Goal: Information Seeking & Learning: Learn about a topic

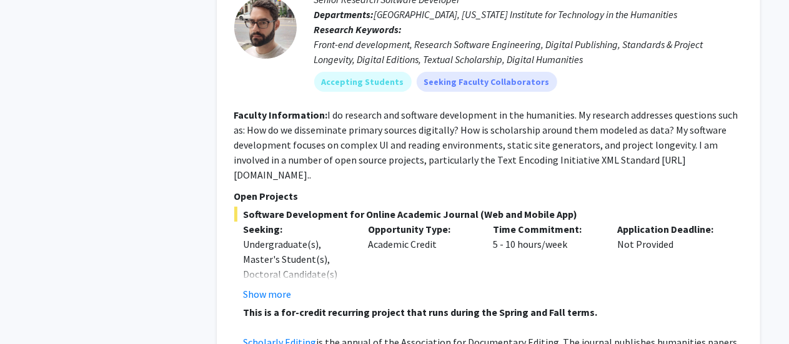
scroll to position [2269, 0]
click at [472, 135] on fg-read-more "I do research and software development in the humanities. My research addresses…" at bounding box center [486, 144] width 504 height 72
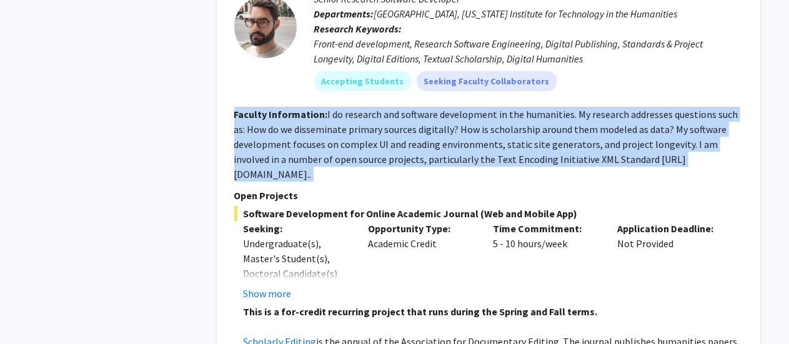
drag, startPoint x: 472, startPoint y: 135, endPoint x: 457, endPoint y: 127, distance: 16.8
click at [457, 127] on fg-read-more "I do research and software development in the humanities. My research addresses…" at bounding box center [486, 144] width 504 height 72
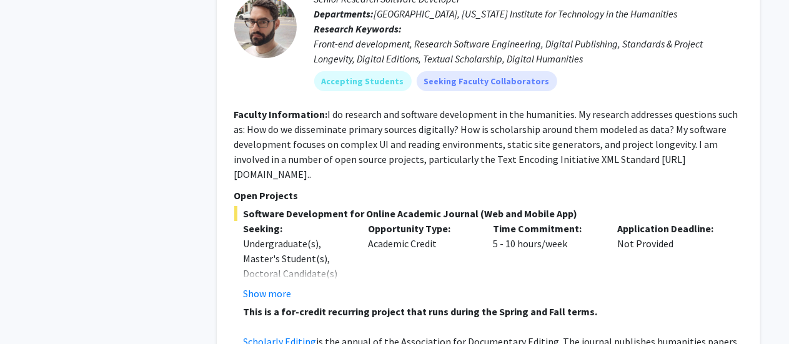
click at [457, 127] on fg-read-more "I do research and software development in the humanities. My research addresses…" at bounding box center [486, 144] width 504 height 72
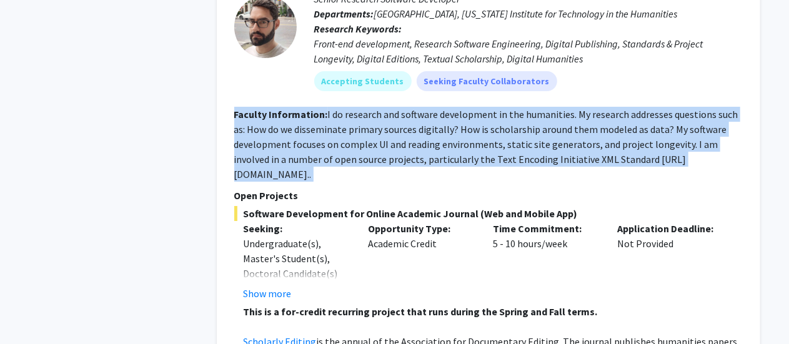
click at [457, 127] on fg-read-more "I do research and software development in the humanities. My research addresses…" at bounding box center [486, 144] width 504 height 72
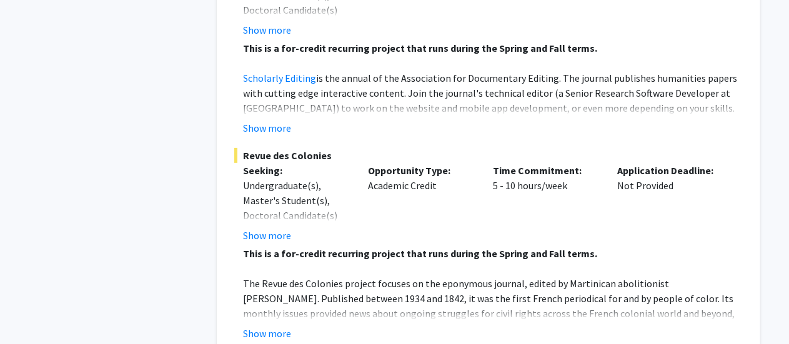
scroll to position [2534, 0]
click at [334, 247] on strong "This is a for-credit recurring project that runs during the Spring and Fall ter…" at bounding box center [421, 253] width 354 height 12
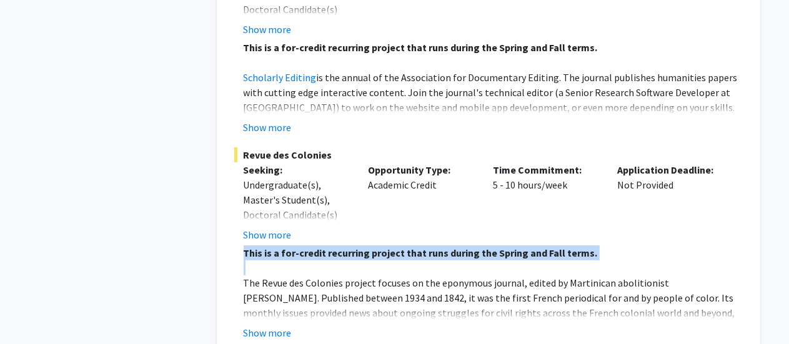
click at [334, 246] on div "This is a for-credit recurring project that runs during the Spring and Fall ter…" at bounding box center [493, 336] width 499 height 180
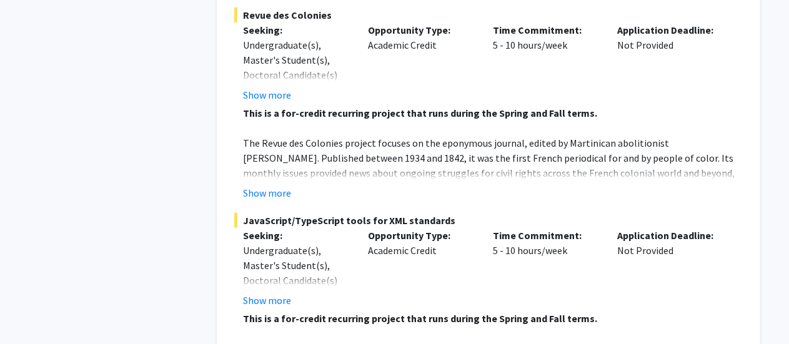
click at [334, 243] on div "Undergraduate(s), Master's Student(s), Doctoral Candidate(s) (PhD, MD, DMD, Pha…" at bounding box center [297, 280] width 106 height 75
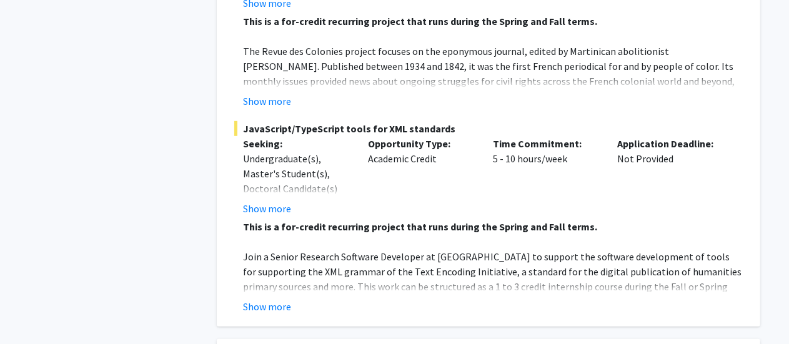
click at [334, 249] on p "Join a Senior Research Software Developer at [GEOGRAPHIC_DATA] to support the s…" at bounding box center [493, 279] width 499 height 60
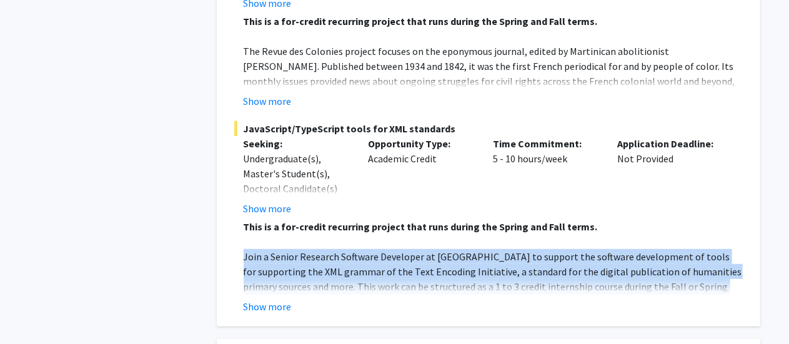
click at [334, 249] on p "Join a Senior Research Software Developer at [GEOGRAPHIC_DATA] to support the s…" at bounding box center [493, 279] width 499 height 60
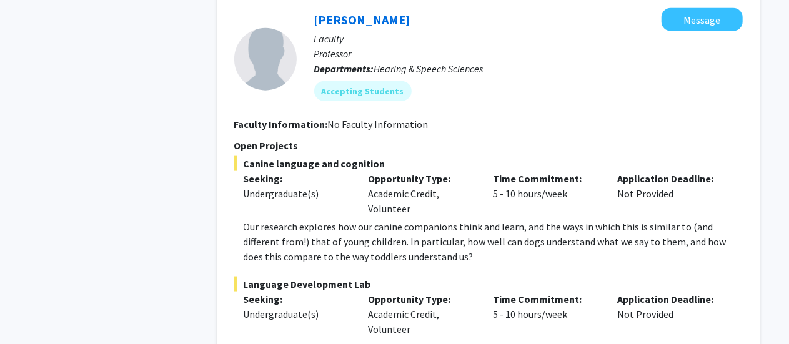
scroll to position [3123, 0]
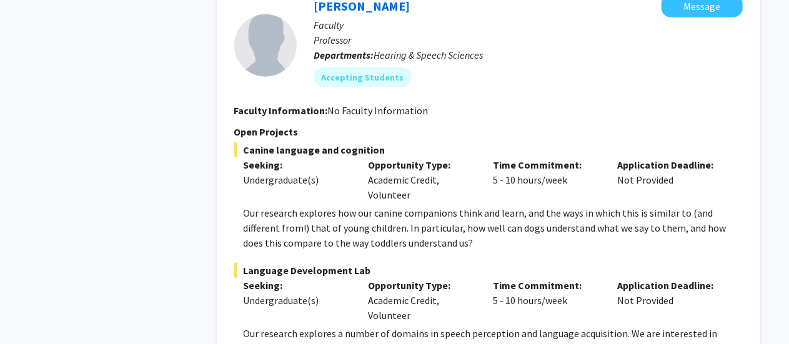
click at [384, 206] on p "Our research explores how our canine companions think and learn, and the ways i…" at bounding box center [493, 228] width 499 height 45
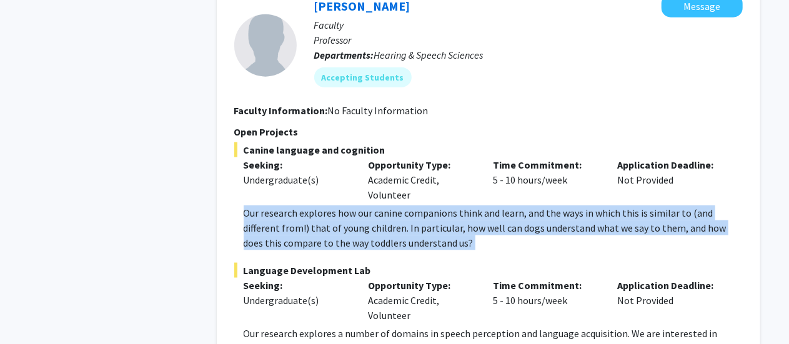
click at [384, 206] on p "Our research explores how our canine companions think and learn, and the ways i…" at bounding box center [493, 228] width 499 height 45
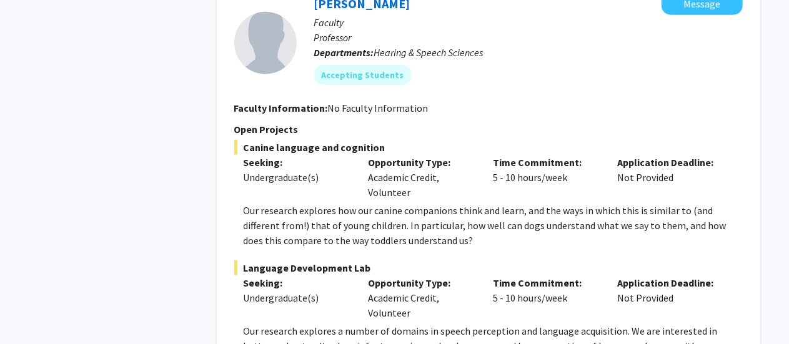
scroll to position [3130, 0]
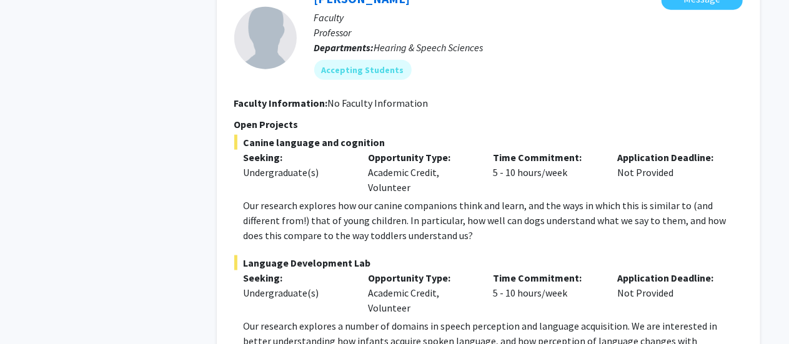
click at [438, 198] on p "Our research explores how our canine companions think and learn, and the ways i…" at bounding box center [493, 220] width 499 height 45
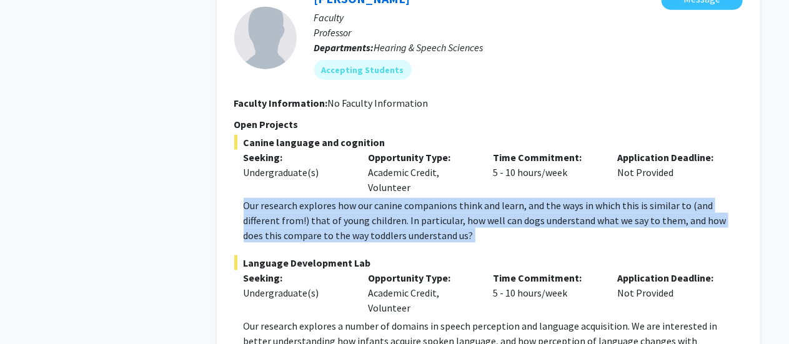
drag, startPoint x: 438, startPoint y: 176, endPoint x: 440, endPoint y: 199, distance: 23.8
click at [440, 199] on p "Our research explores how our canine companions think and learn, and the ways i…" at bounding box center [493, 220] width 499 height 45
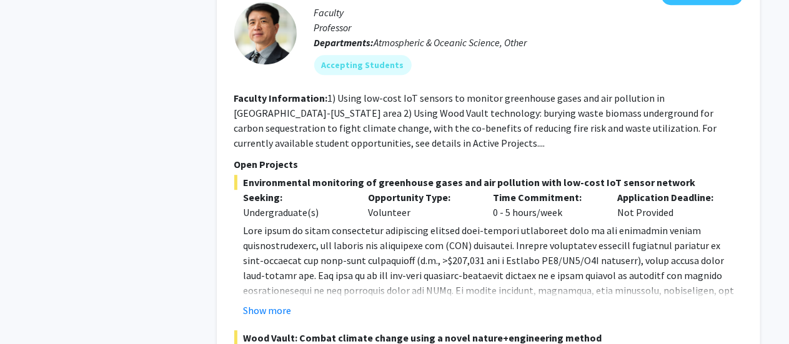
scroll to position [4161, 0]
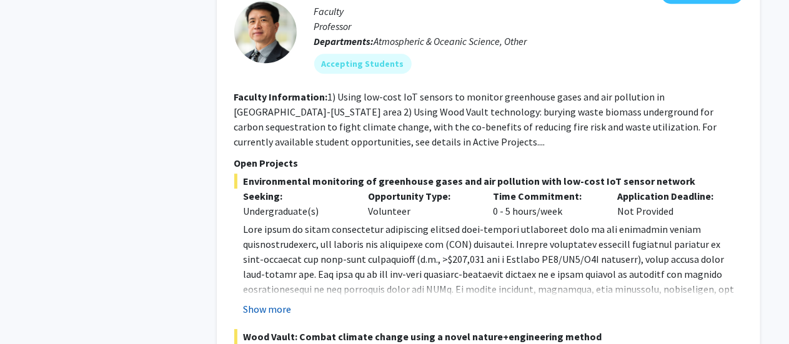
click at [266, 302] on button "Show more" at bounding box center [268, 309] width 48 height 15
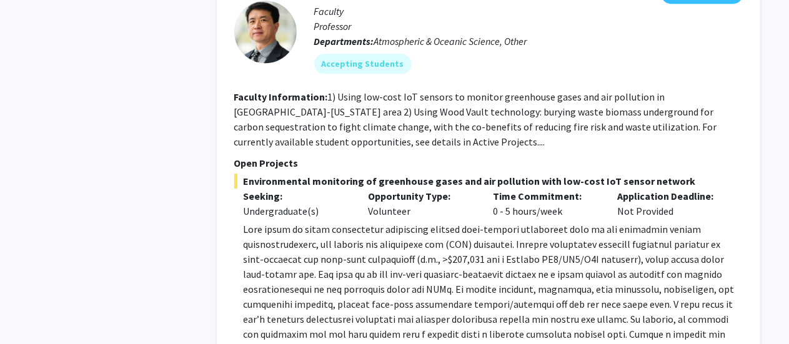
scroll to position [4341, 0]
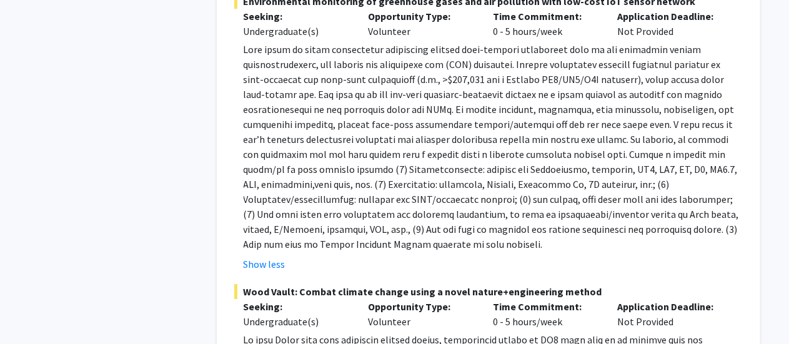
click at [362, 122] on p at bounding box center [493, 147] width 499 height 210
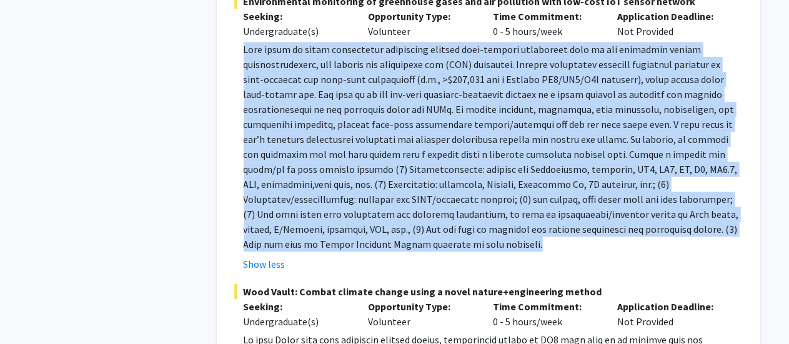
click at [361, 122] on p at bounding box center [493, 147] width 499 height 210
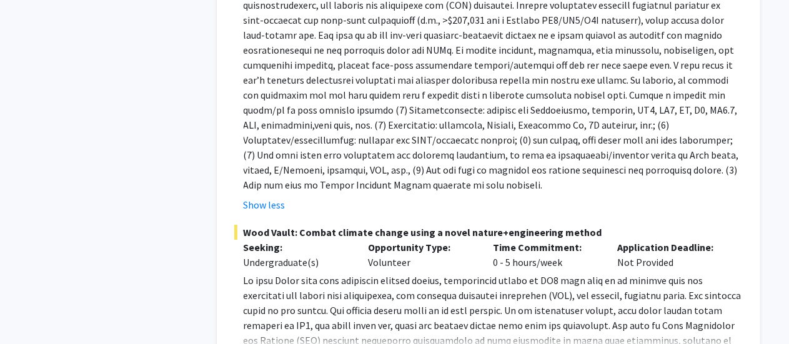
scroll to position [4444, 0]
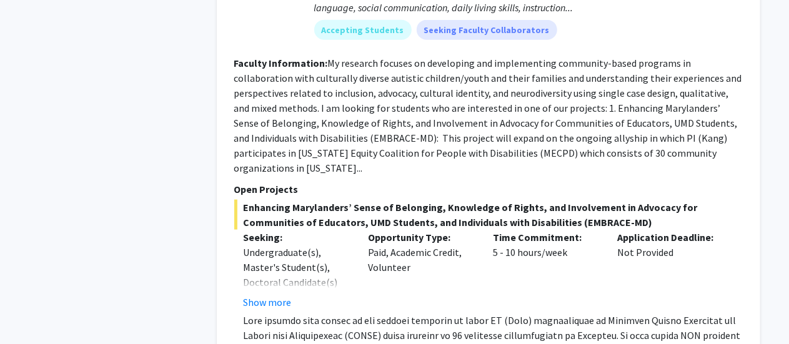
click at [539, 148] on section "Faculty Information: My research focuses on developing and implementing communi…" at bounding box center [488, 116] width 509 height 120
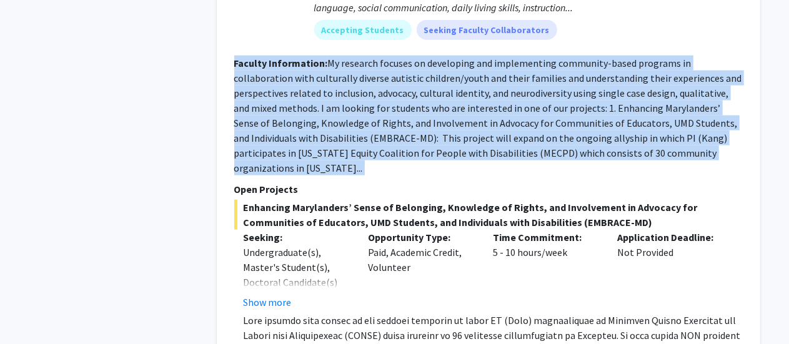
click at [539, 148] on section "Faculty Information: My research focuses on developing and implementing communi…" at bounding box center [488, 116] width 509 height 120
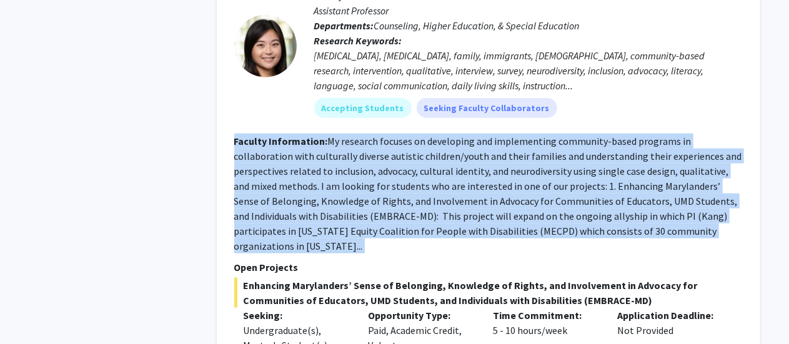
click at [539, 148] on section "Faculty Information: My research focuses on developing and implementing communi…" at bounding box center [488, 194] width 509 height 120
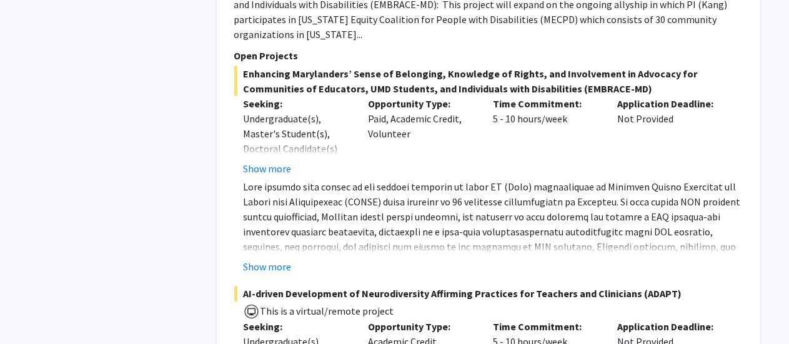
scroll to position [920, 0]
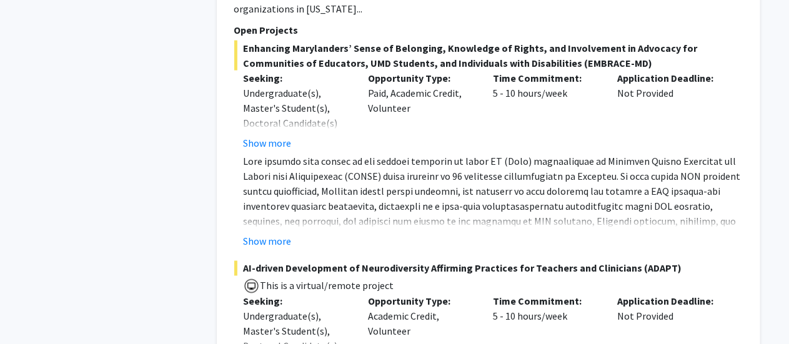
click at [539, 154] on p at bounding box center [493, 244] width 499 height 180
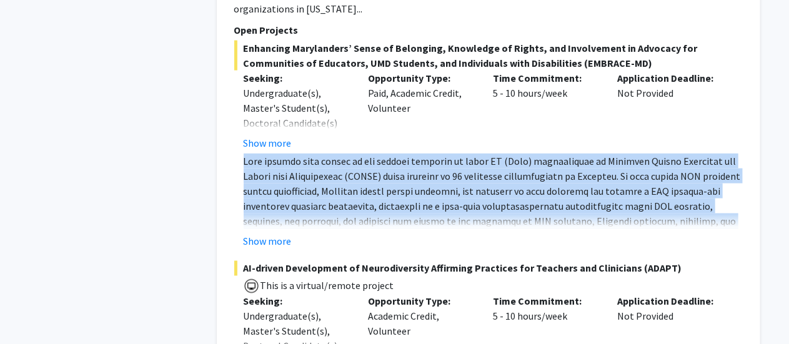
click at [539, 154] on p at bounding box center [493, 244] width 499 height 180
click at [275, 234] on button "Show more" at bounding box center [268, 241] width 48 height 15
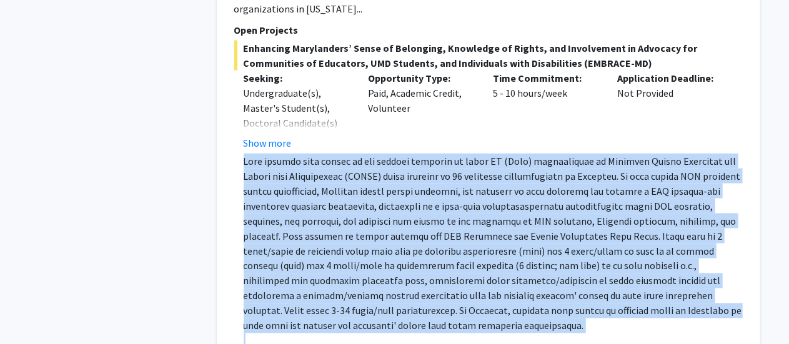
click at [372, 189] on p at bounding box center [493, 244] width 499 height 180
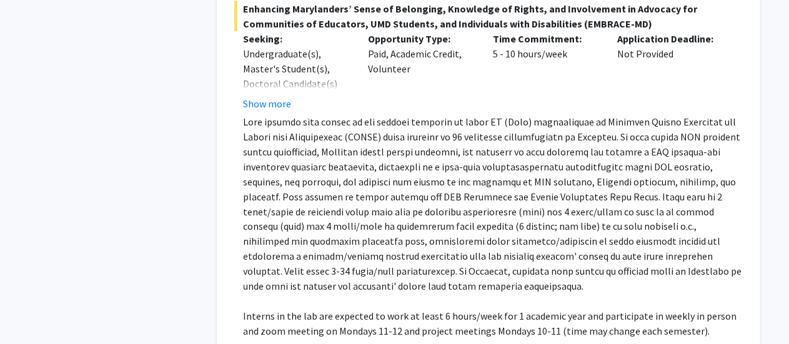
scroll to position [960, 0]
click at [372, 189] on p at bounding box center [493, 204] width 499 height 180
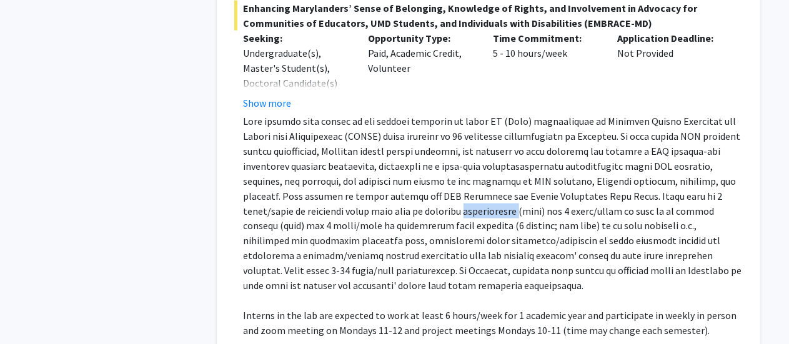
click at [372, 189] on p at bounding box center [493, 204] width 499 height 180
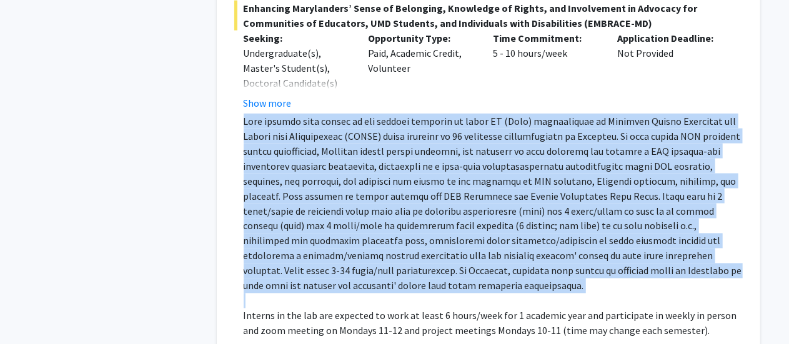
drag, startPoint x: 372, startPoint y: 189, endPoint x: 357, endPoint y: 96, distance: 94.2
click at [357, 96] on div "Enhancing Marylanders’ Sense of Belonging, Knowledge of Rights, and Involvement…" at bounding box center [488, 180] width 509 height 358
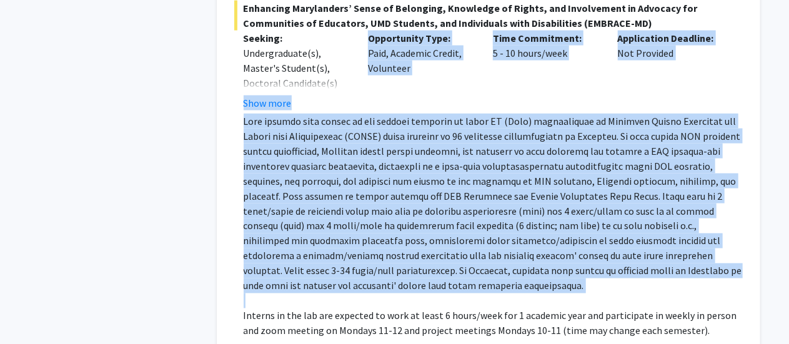
click at [357, 96] on div "Enhancing Marylanders’ Sense of Belonging, Knowledge of Rights, and Involvement…" at bounding box center [488, 180] width 509 height 358
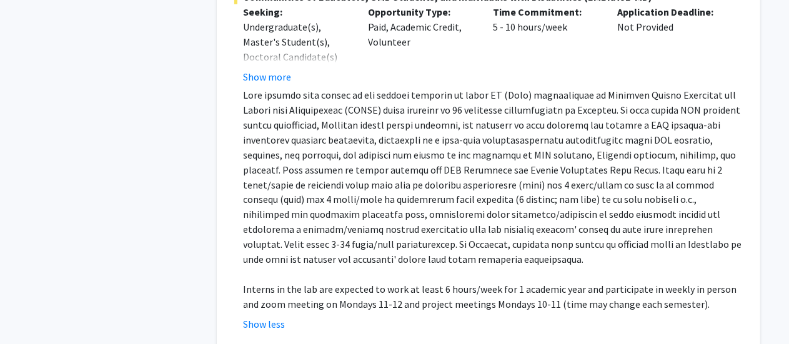
scroll to position [987, 0]
click at [357, 96] on p at bounding box center [493, 177] width 499 height 180
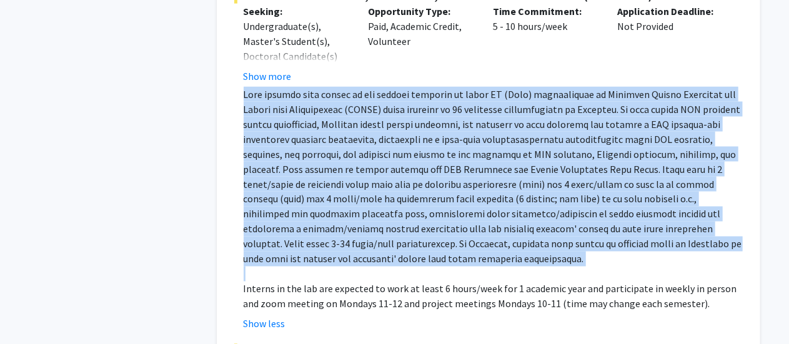
drag, startPoint x: 357, startPoint y: 96, endPoint x: 374, endPoint y: 137, distance: 43.8
click at [374, 137] on p at bounding box center [493, 177] width 499 height 180
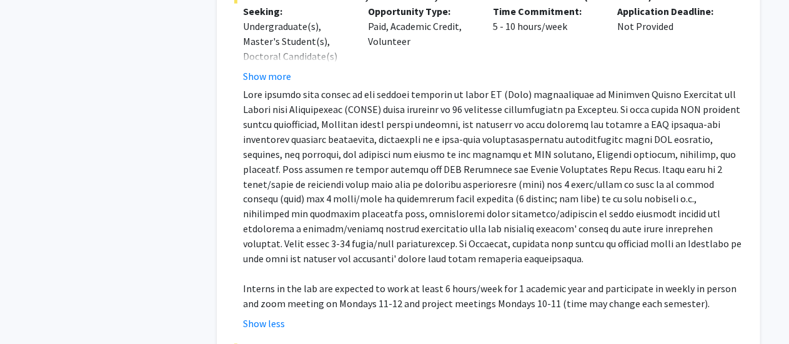
click at [543, 149] on p at bounding box center [493, 177] width 499 height 180
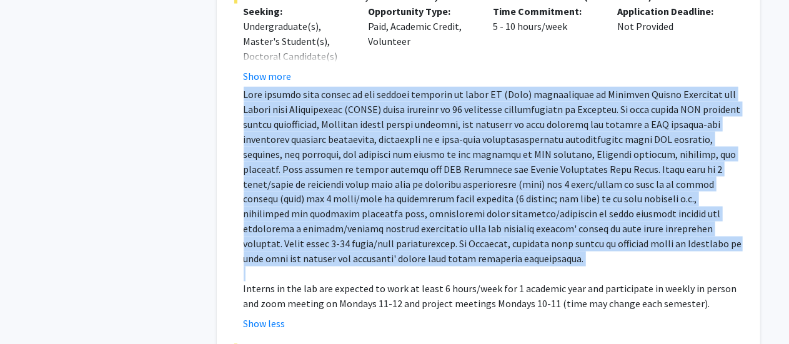
drag, startPoint x: 543, startPoint y: 149, endPoint x: 520, endPoint y: 109, distance: 46.2
click at [520, 109] on p at bounding box center [493, 177] width 499 height 180
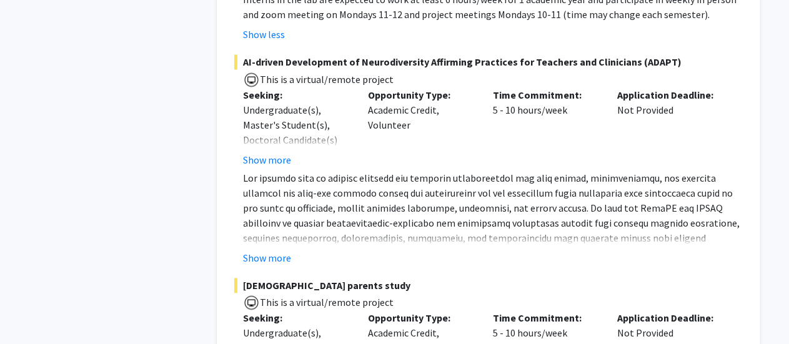
scroll to position [1277, 0]
drag, startPoint x: 520, startPoint y: 109, endPoint x: 443, endPoint y: 124, distance: 78.3
click at [443, 124] on div "Opportunity Type: Academic Credit, Volunteer" at bounding box center [421, 127] width 125 height 80
click at [255, 250] on button "Show more" at bounding box center [268, 257] width 48 height 15
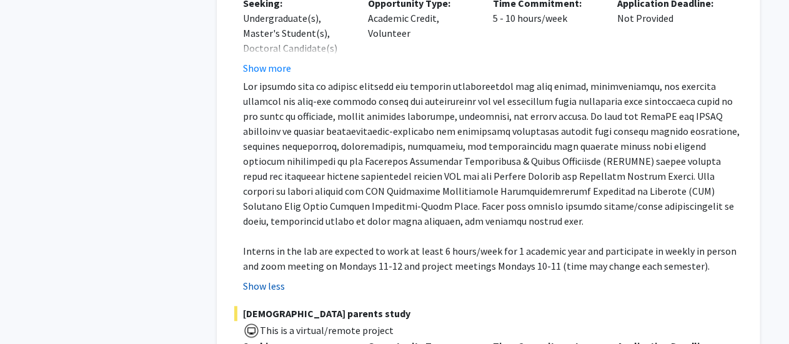
scroll to position [1370, 0]
click at [326, 242] on p "Interns in the lab are expected to work at least 6 hours/week for 1 academic ye…" at bounding box center [493, 257] width 499 height 30
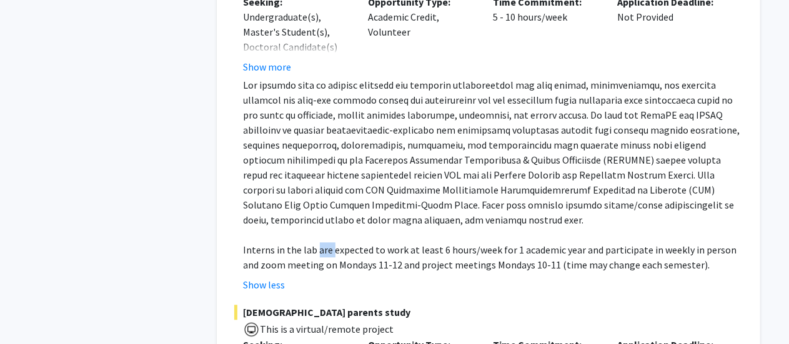
click at [326, 242] on p "Interns in the lab are expected to work at least 6 hours/week for 1 academic ye…" at bounding box center [493, 257] width 499 height 30
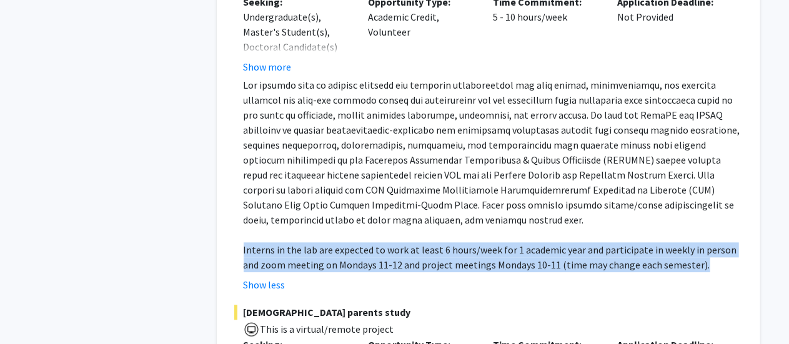
click at [326, 242] on p "Interns in the lab are expected to work at least 6 hours/week for 1 academic ye…" at bounding box center [493, 257] width 499 height 30
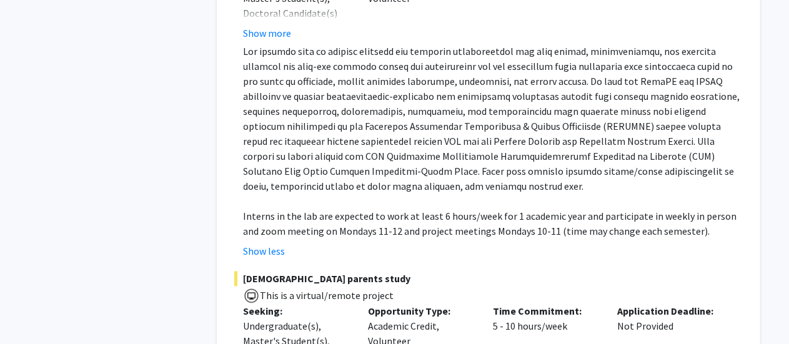
click at [344, 142] on p at bounding box center [493, 119] width 499 height 150
click at [370, 221] on p "Interns in the lab are expected to work at least 6 hours/week for 1 academic ye…" at bounding box center [493, 224] width 499 height 30
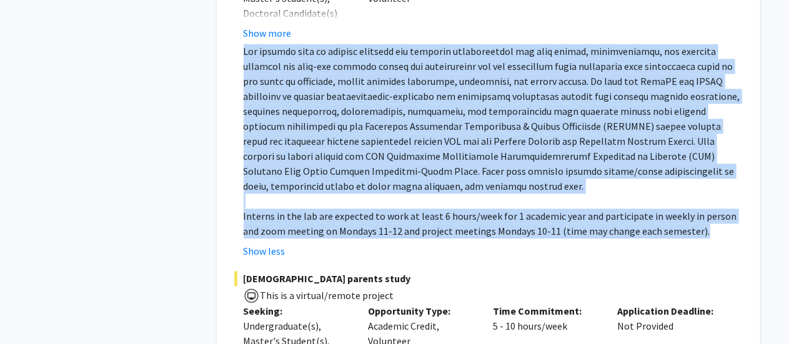
drag, startPoint x: 370, startPoint y: 221, endPoint x: 350, endPoint y: 125, distance: 97.7
click at [350, 125] on div "Interns in the lab are expected to work at least 6 hours/week for 1 academic ye…" at bounding box center [493, 141] width 499 height 195
click at [350, 125] on p at bounding box center [493, 119] width 499 height 150
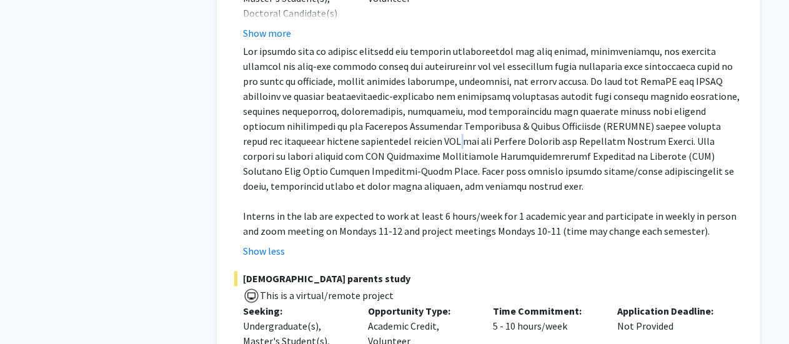
click at [350, 125] on p at bounding box center [493, 119] width 499 height 150
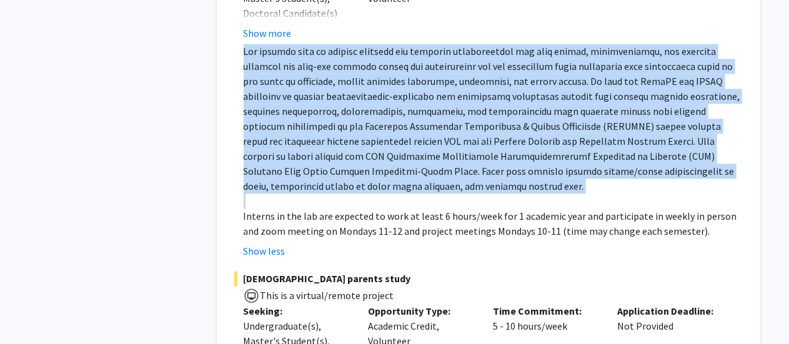
drag, startPoint x: 350, startPoint y: 125, endPoint x: 356, endPoint y: 191, distance: 65.9
click at [356, 191] on div "Interns in the lab are expected to work at least 6 hours/week for 1 academic ye…" at bounding box center [493, 141] width 499 height 195
click at [356, 194] on p at bounding box center [493, 201] width 499 height 15
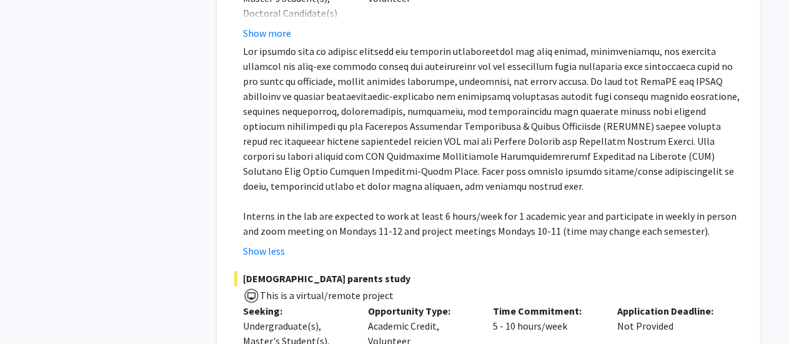
click at [364, 209] on p "Interns in the lab are expected to work at least 6 hours/week for 1 academic ye…" at bounding box center [493, 224] width 499 height 30
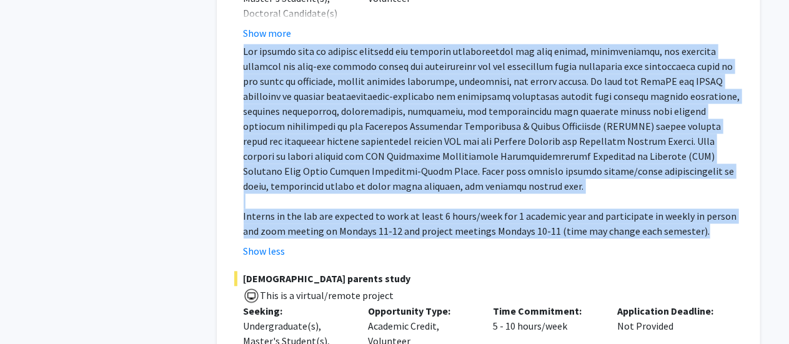
drag, startPoint x: 364, startPoint y: 208, endPoint x: 345, endPoint y: 146, distance: 65.4
click at [345, 146] on div "Interns in the lab are expected to work at least 6 hours/week for 1 academic ye…" at bounding box center [493, 141] width 499 height 195
click at [345, 146] on p at bounding box center [493, 119] width 499 height 150
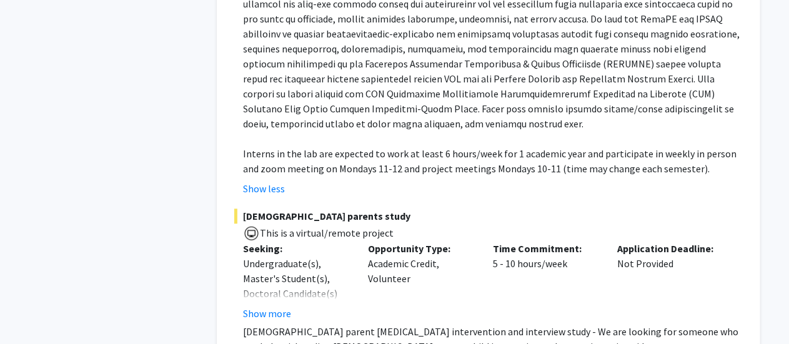
scroll to position [1468, 0]
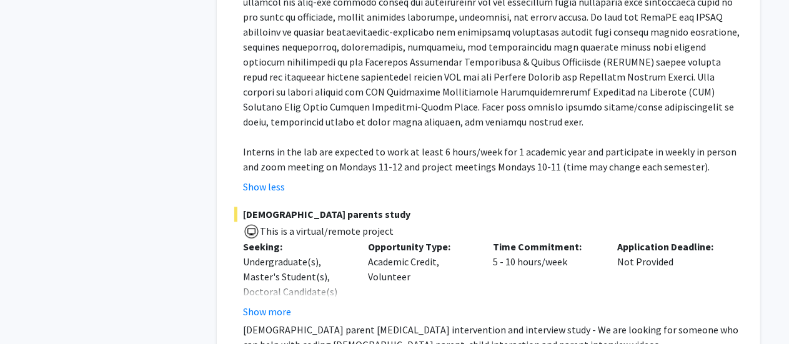
click at [530, 144] on p "Interns in the lab are expected to work at least 6 hours/week for 1 academic ye…" at bounding box center [493, 159] width 499 height 30
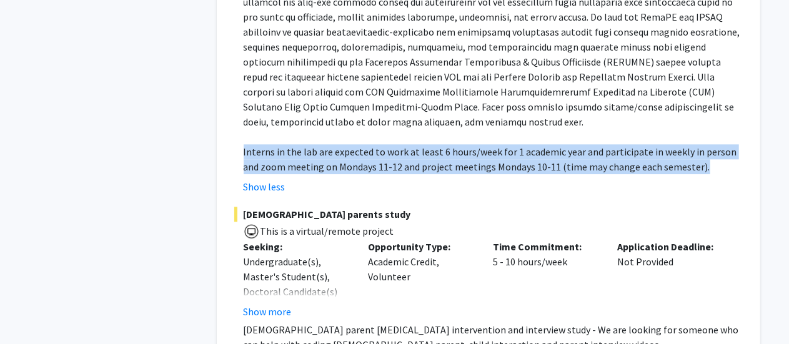
click at [530, 144] on p "Interns in the lab are expected to work at least 6 hours/week for 1 academic ye…" at bounding box center [493, 159] width 499 height 30
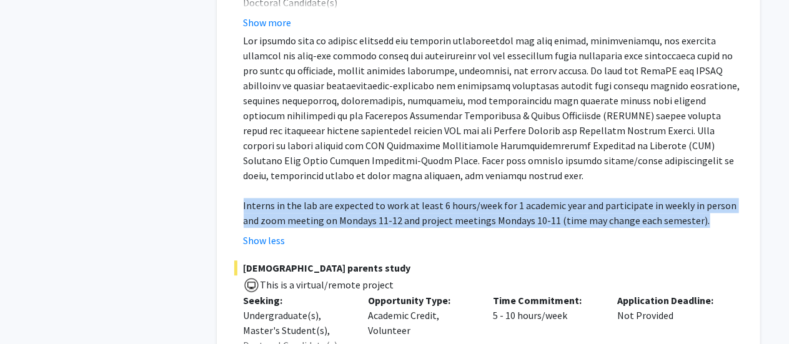
copy p "Interns in the lab are expected to work at least 6 hours/week for 1 academic ye…"
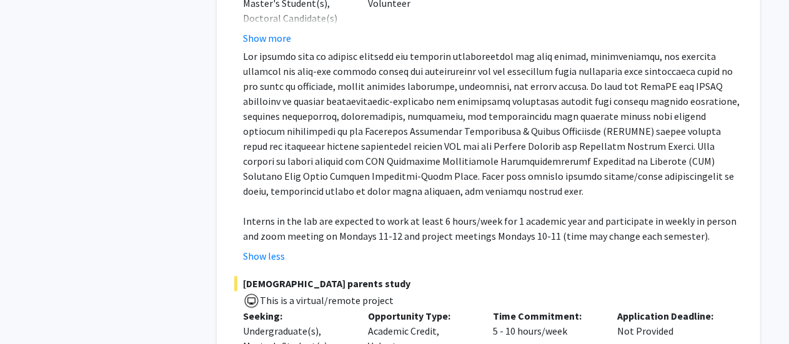
click at [272, 164] on p at bounding box center [493, 124] width 499 height 150
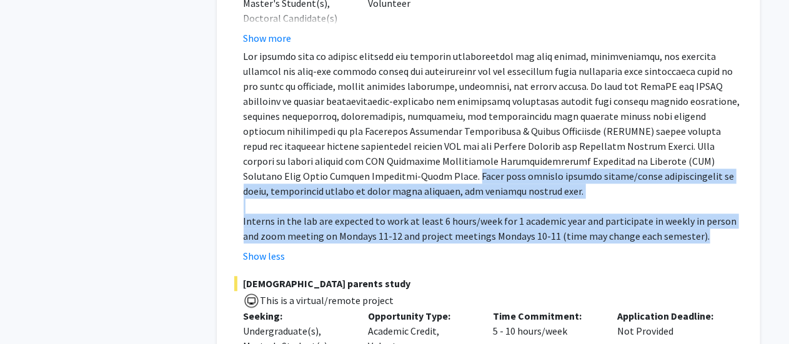
drag, startPoint x: 272, startPoint y: 164, endPoint x: 676, endPoint y: 223, distance: 408.1
click at [676, 223] on div "Interns in the lab are expected to work at least 6 hours/week for 1 academic ye…" at bounding box center [493, 146] width 499 height 195
copy div "Tasks will involve scoring parent/staff questionnaires on excel, qualitative co…"
